Goal: Information Seeking & Learning: Stay updated

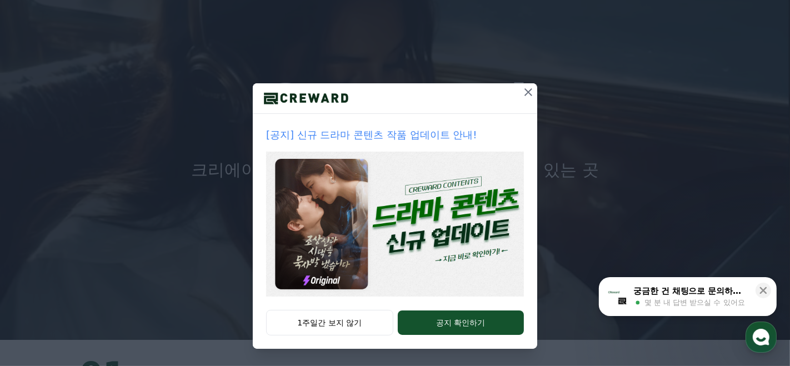
scroll to position [31, 0]
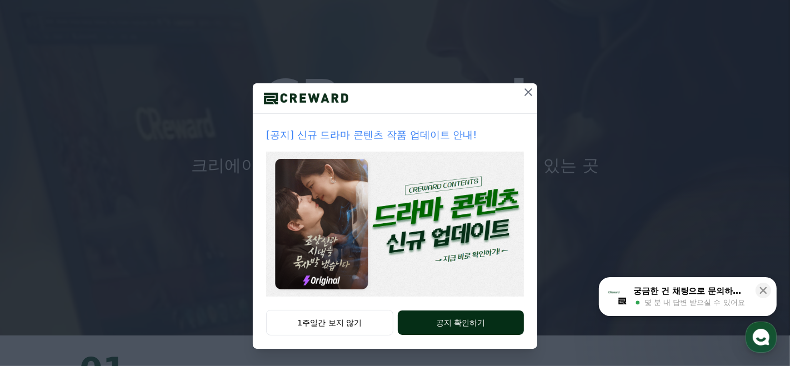
click at [419, 324] on button "공지 확인하기" at bounding box center [461, 323] width 126 height 24
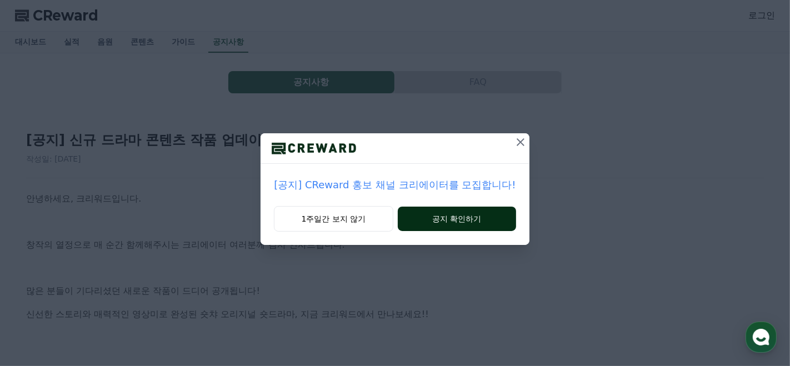
click at [421, 222] on button "공지 확인하기" at bounding box center [457, 219] width 118 height 24
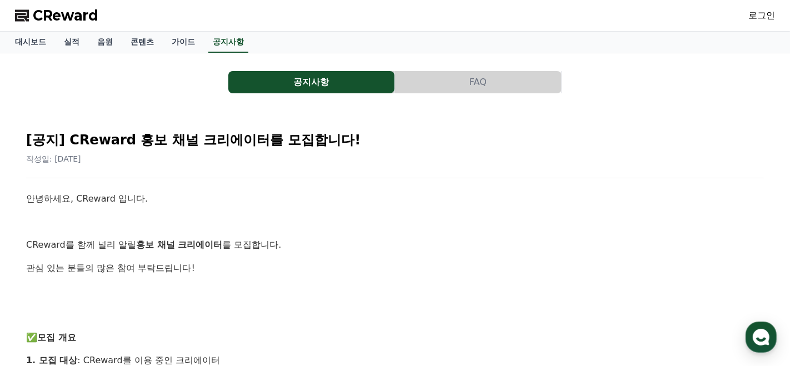
click at [763, 15] on link "로그인" at bounding box center [761, 15] width 27 height 13
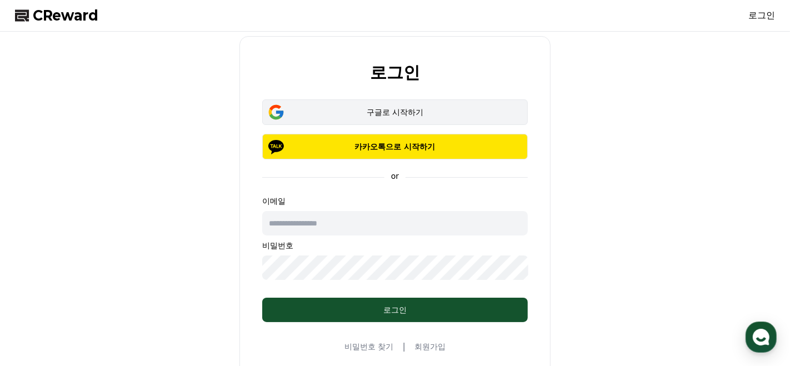
click at [409, 112] on div "구글로 시작하기" at bounding box center [394, 112] width 233 height 11
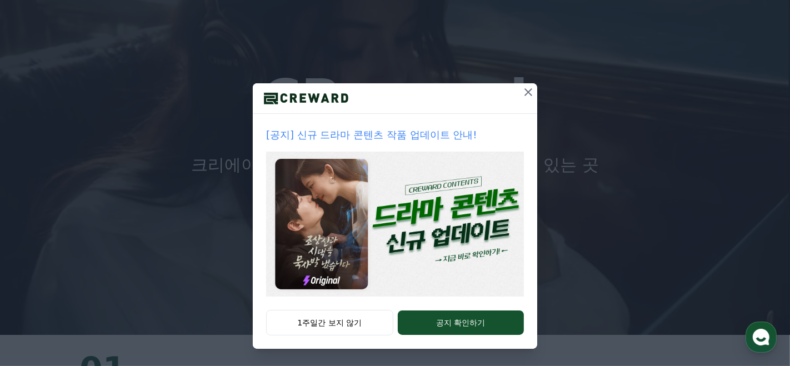
scroll to position [34, 0]
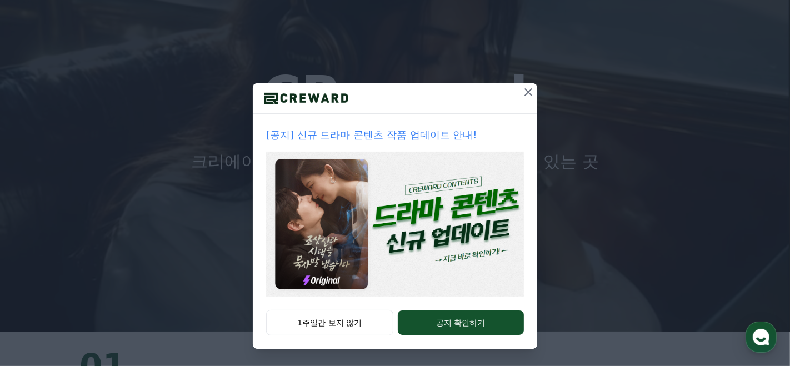
click at [529, 93] on icon at bounding box center [528, 92] width 8 height 8
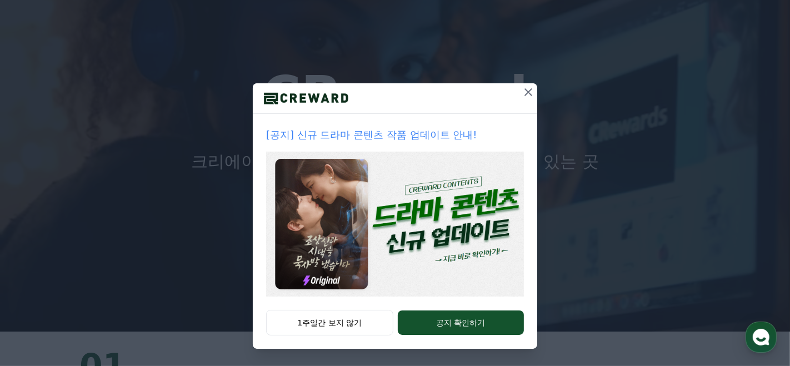
scroll to position [0, 0]
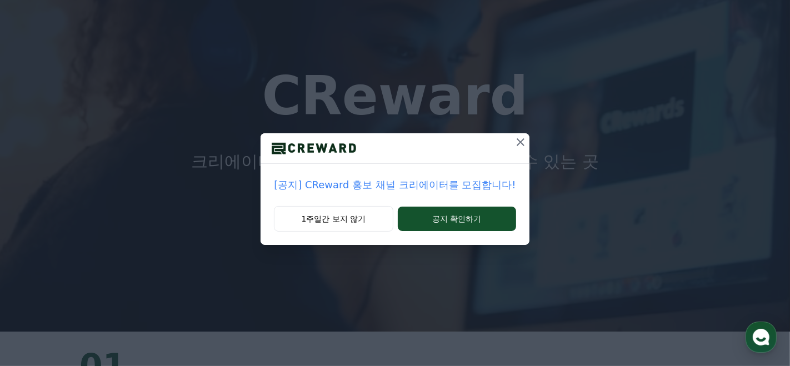
click at [514, 142] on icon at bounding box center [520, 142] width 13 height 13
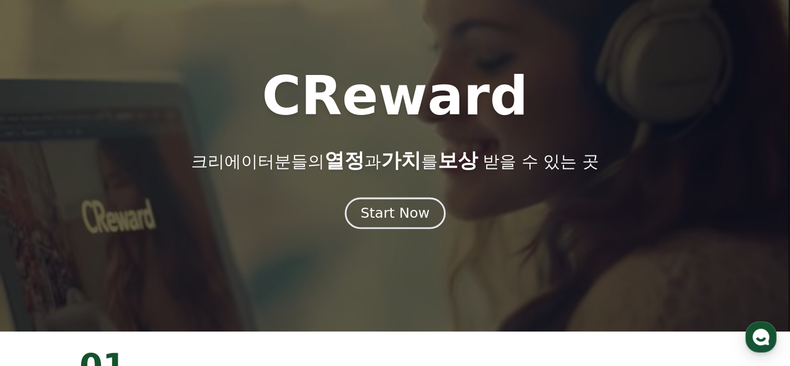
click at [405, 216] on div "Start Now" at bounding box center [394, 213] width 69 height 19
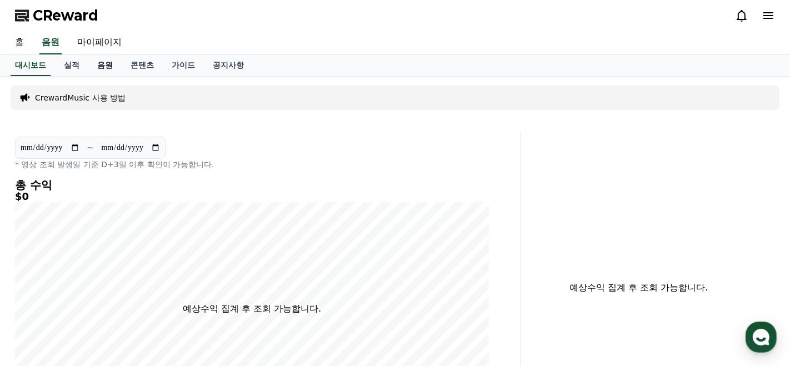
click at [99, 61] on link "음원" at bounding box center [104, 65] width 33 height 21
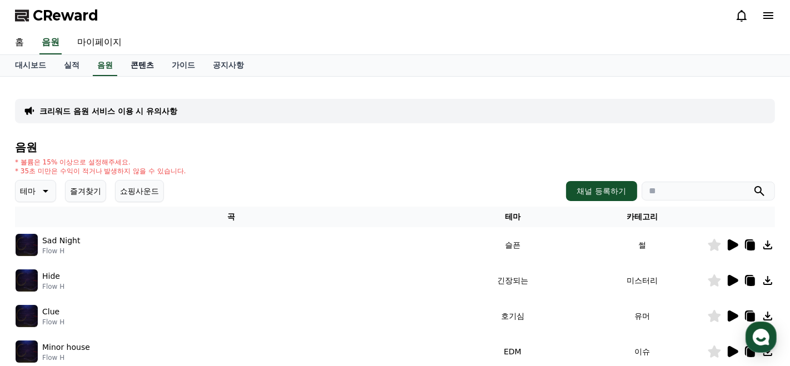
click at [132, 63] on link "콘텐츠" at bounding box center [142, 65] width 41 height 21
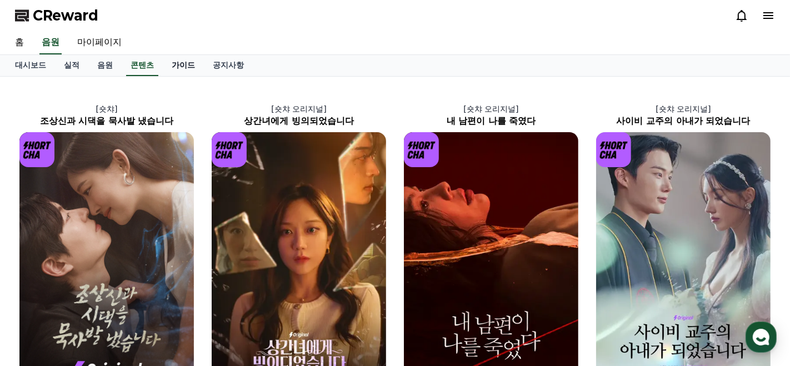
click at [177, 62] on link "가이드" at bounding box center [183, 65] width 41 height 21
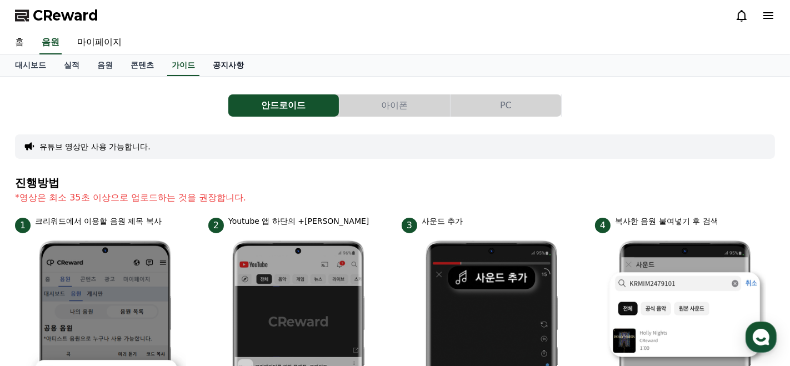
click at [213, 66] on link "공지사항" at bounding box center [228, 65] width 49 height 21
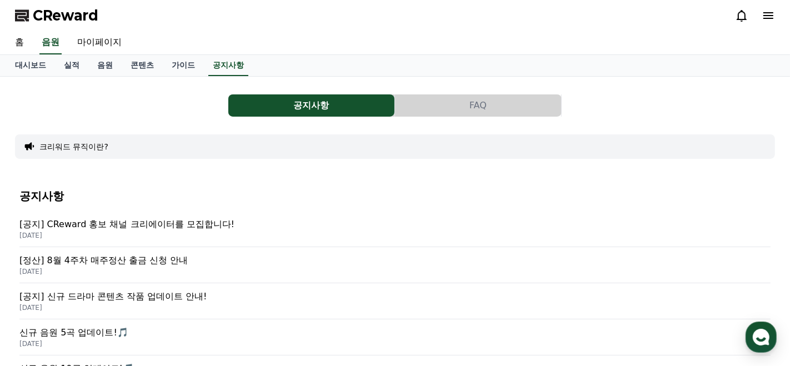
click at [148, 298] on p "[공지] 신규 드라마 콘텐츠 작품 업데이트 안내!" at bounding box center [394, 296] width 751 height 13
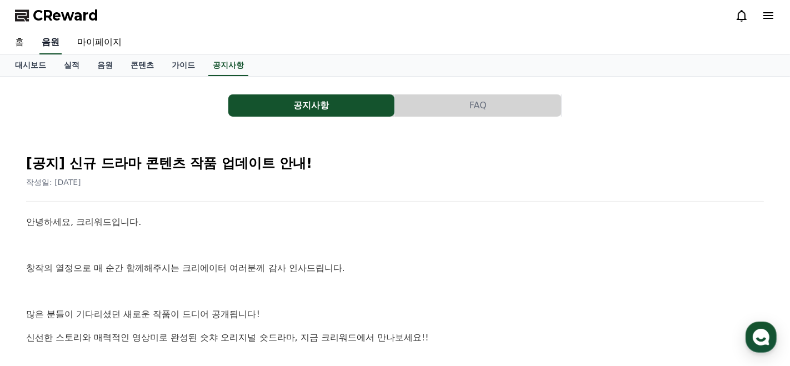
click at [47, 43] on link "음원" at bounding box center [50, 42] width 22 height 23
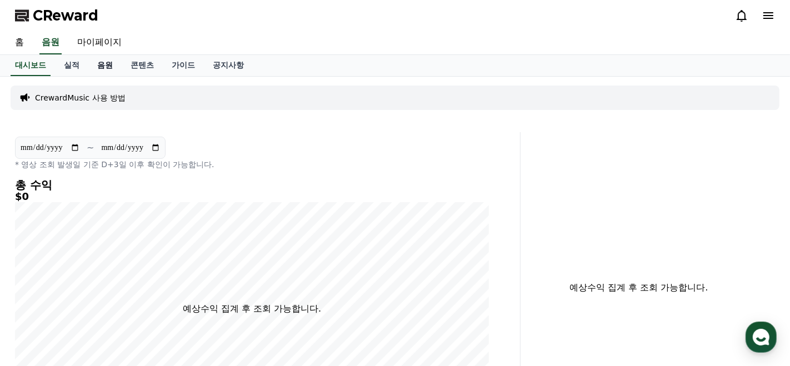
click at [101, 64] on link "음원" at bounding box center [104, 65] width 33 height 21
